Goal: Find specific page/section: Find specific page/section

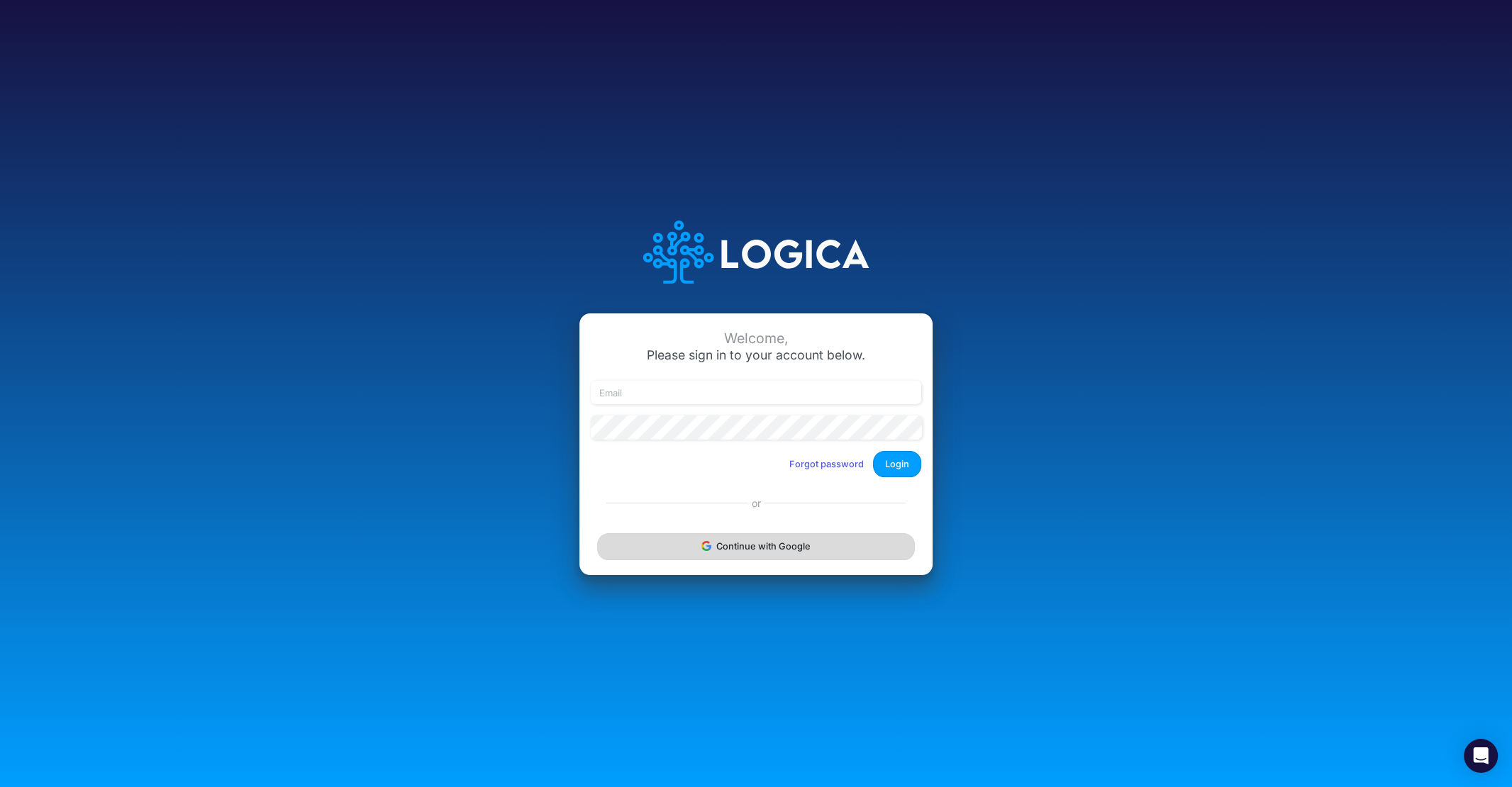
click at [787, 553] on button "Continue with Google" at bounding box center [756, 546] width 318 height 27
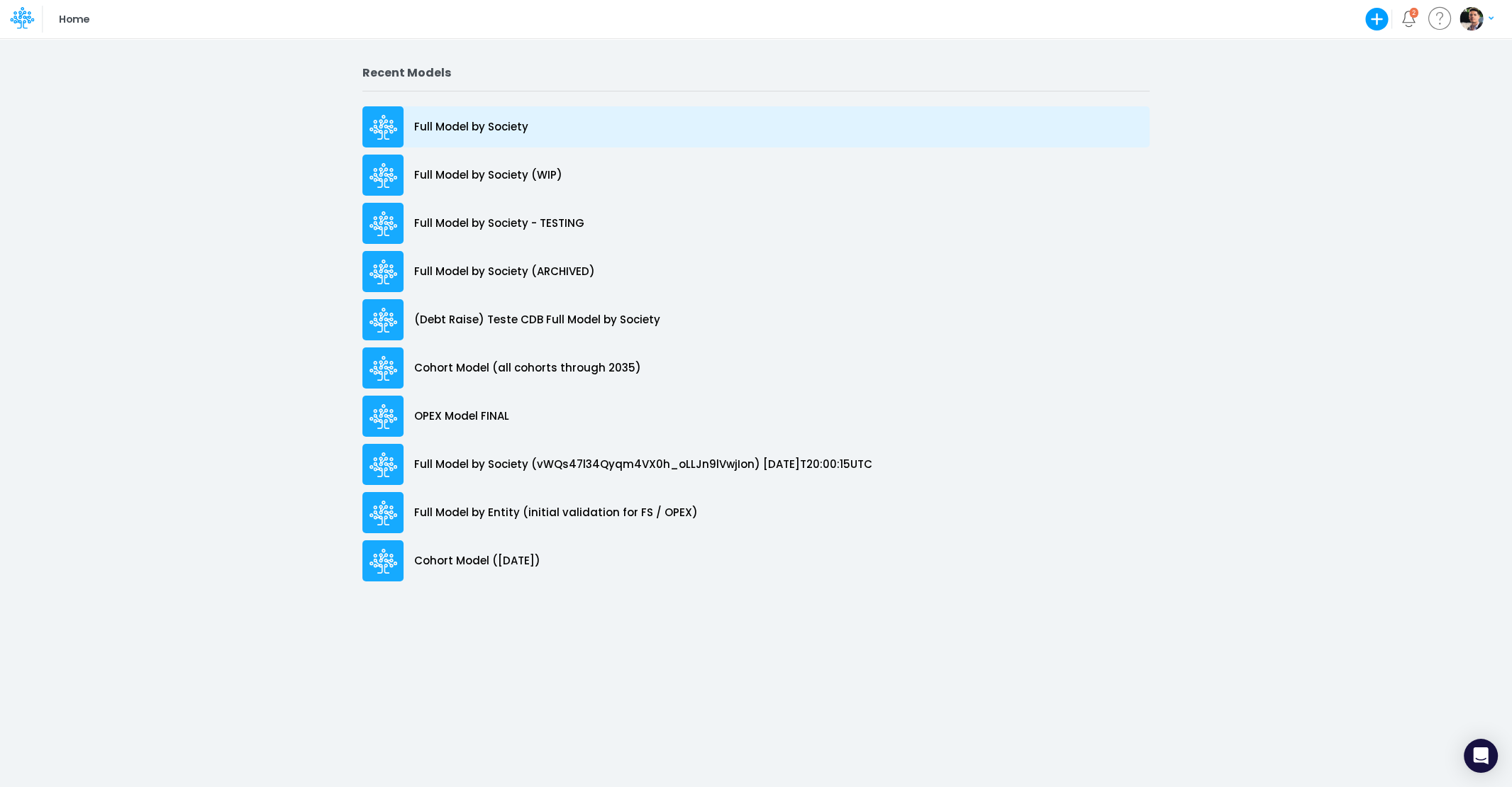
click at [480, 117] on div "Full Model by Society" at bounding box center [756, 126] width 787 height 41
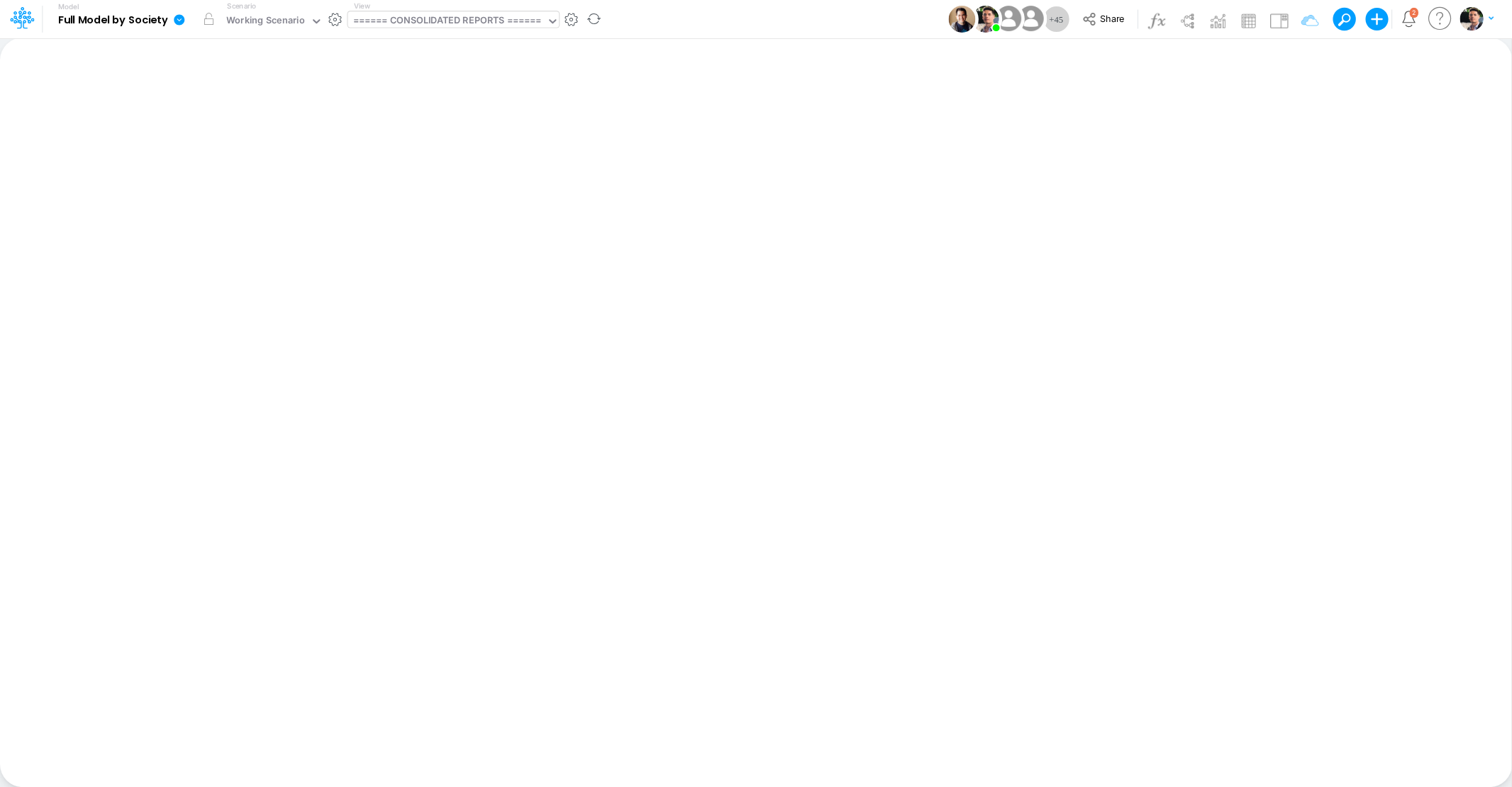
click at [465, 25] on div "====== CONSOLIDATED REPORTS ======" at bounding box center [447, 22] width 189 height 16
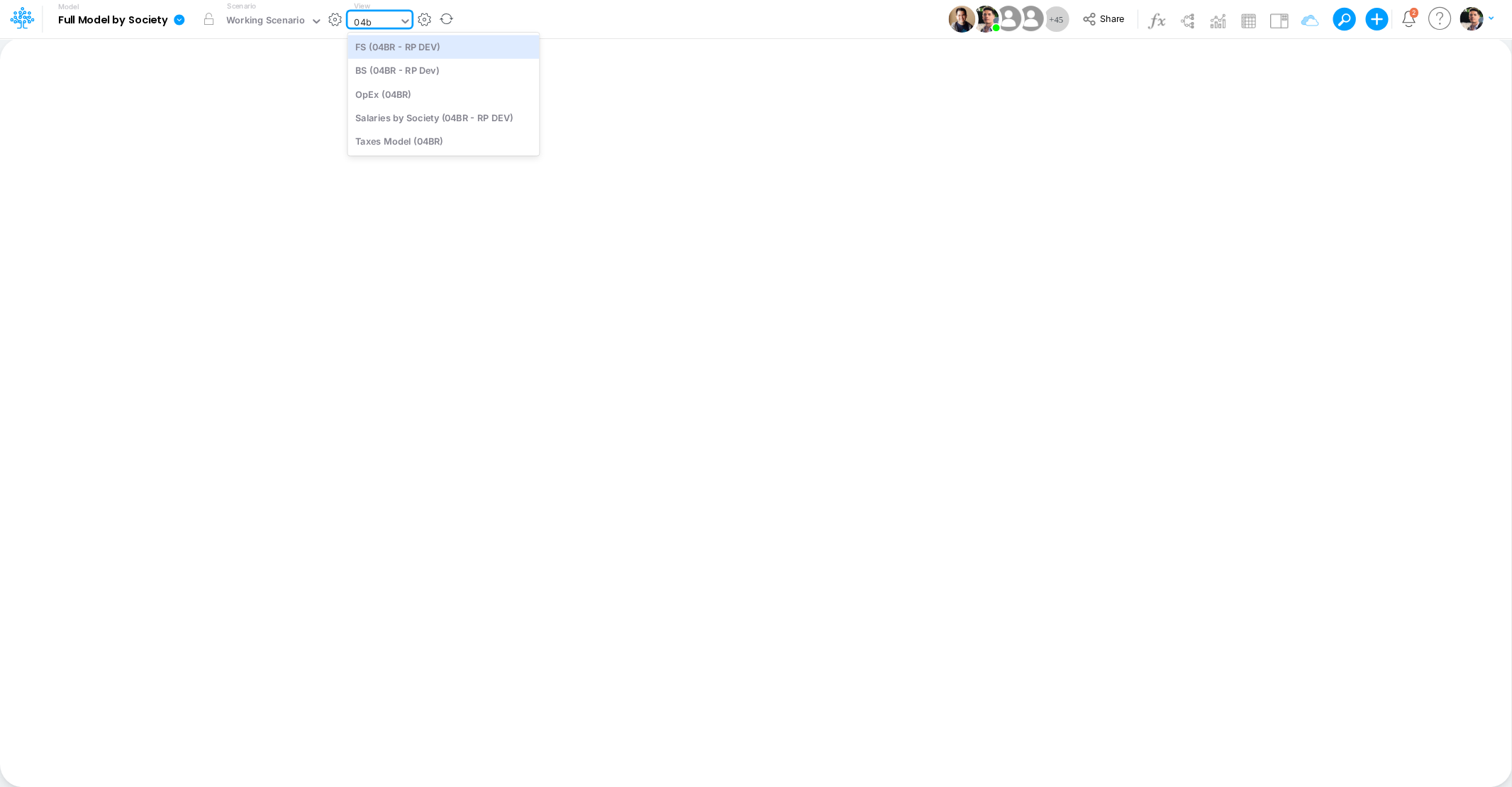
type input "04br"
click at [420, 74] on div "BS (04BR - RP Dev)" at bounding box center [443, 70] width 192 height 23
type input "BS - 04BR (RP Dev)"
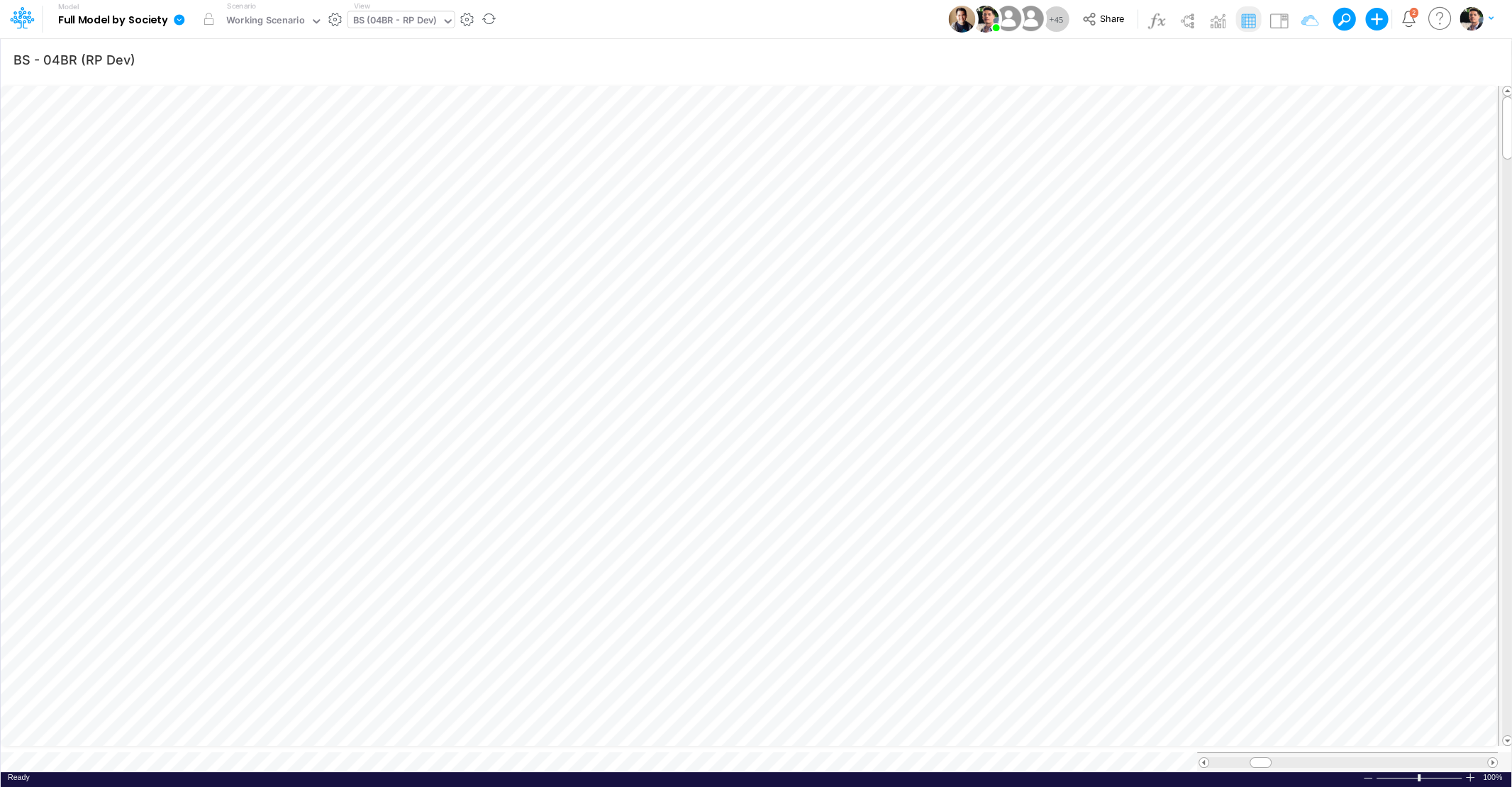
scroll to position [6, 48]
